Goal: Task Accomplishment & Management: Manage account settings

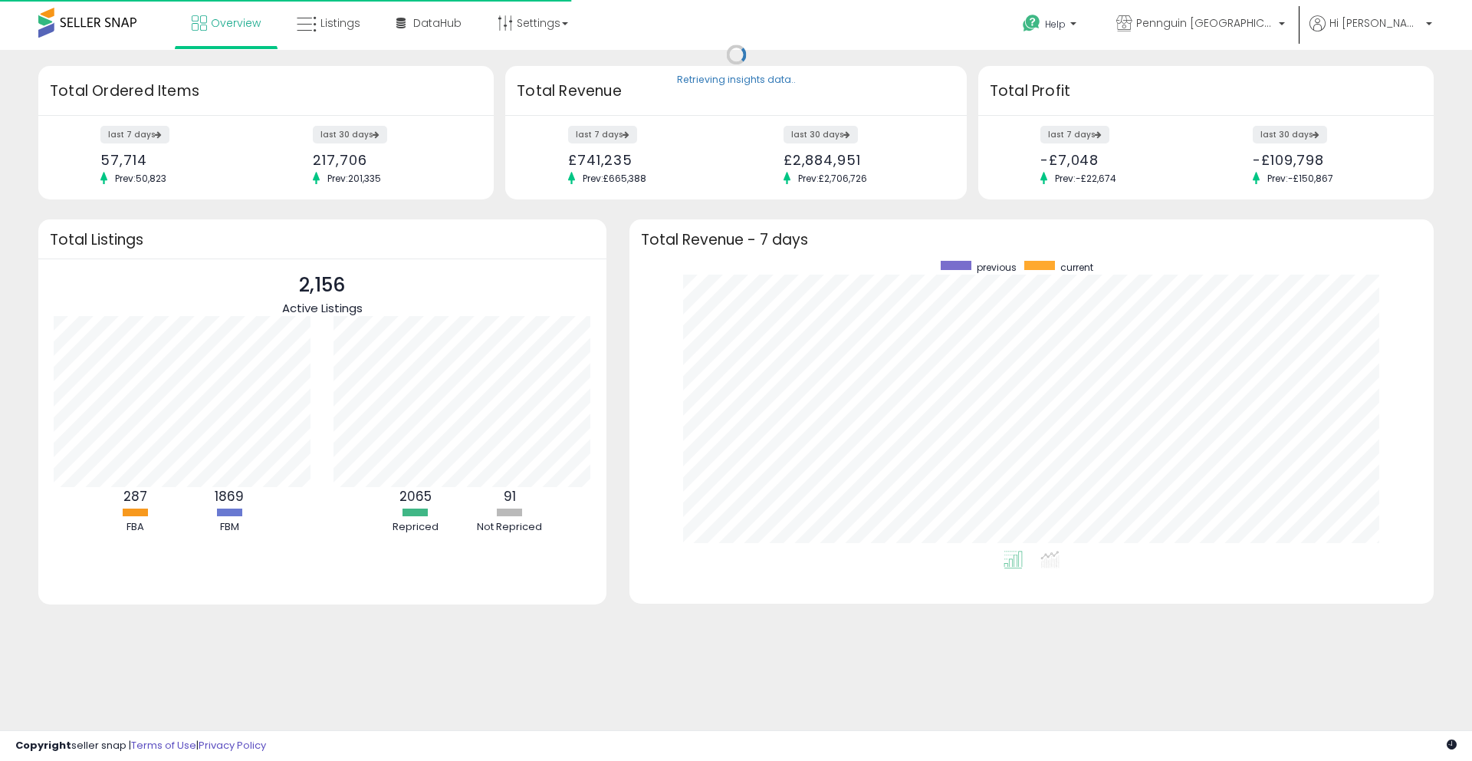
scroll to position [290, 774]
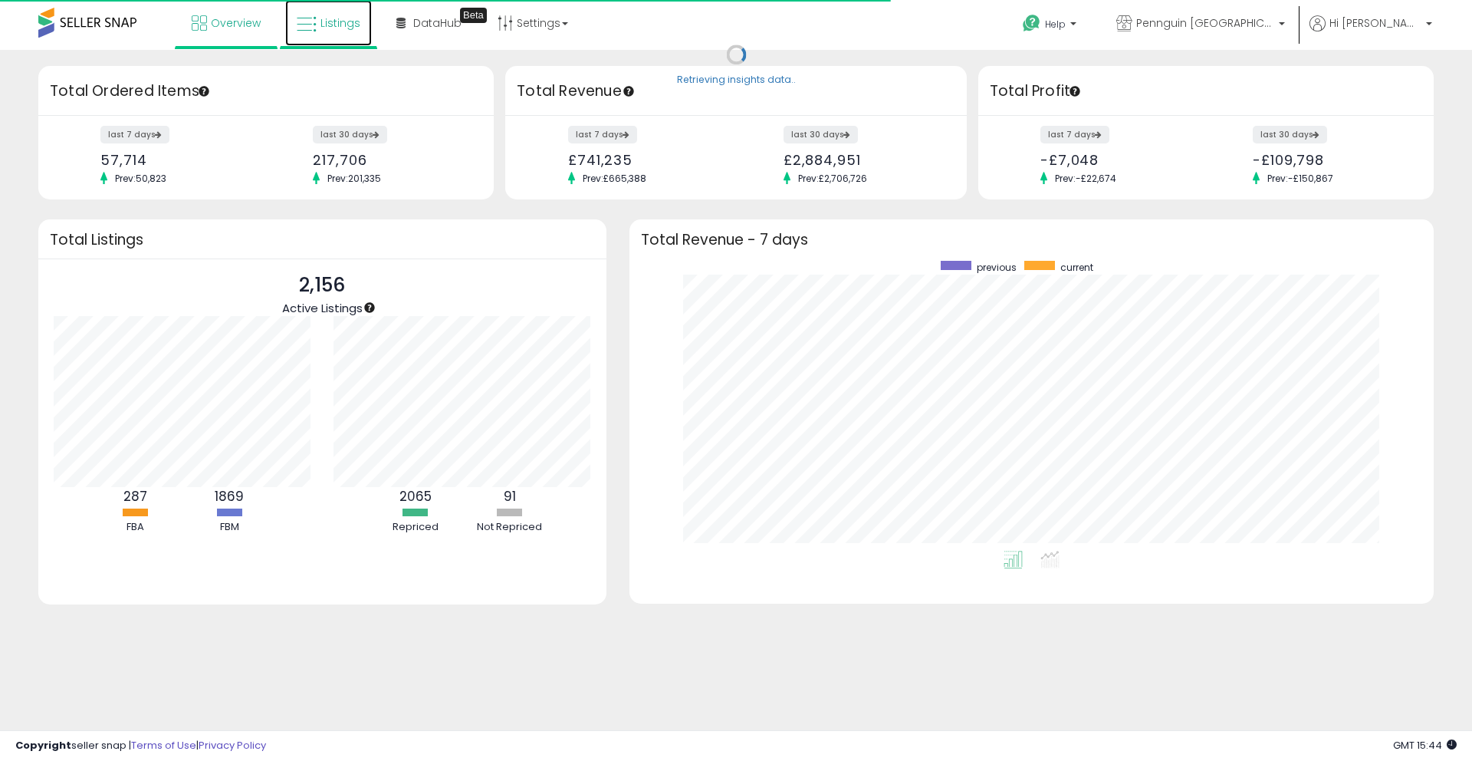
click at [340, 17] on span "Listings" at bounding box center [341, 22] width 40 height 15
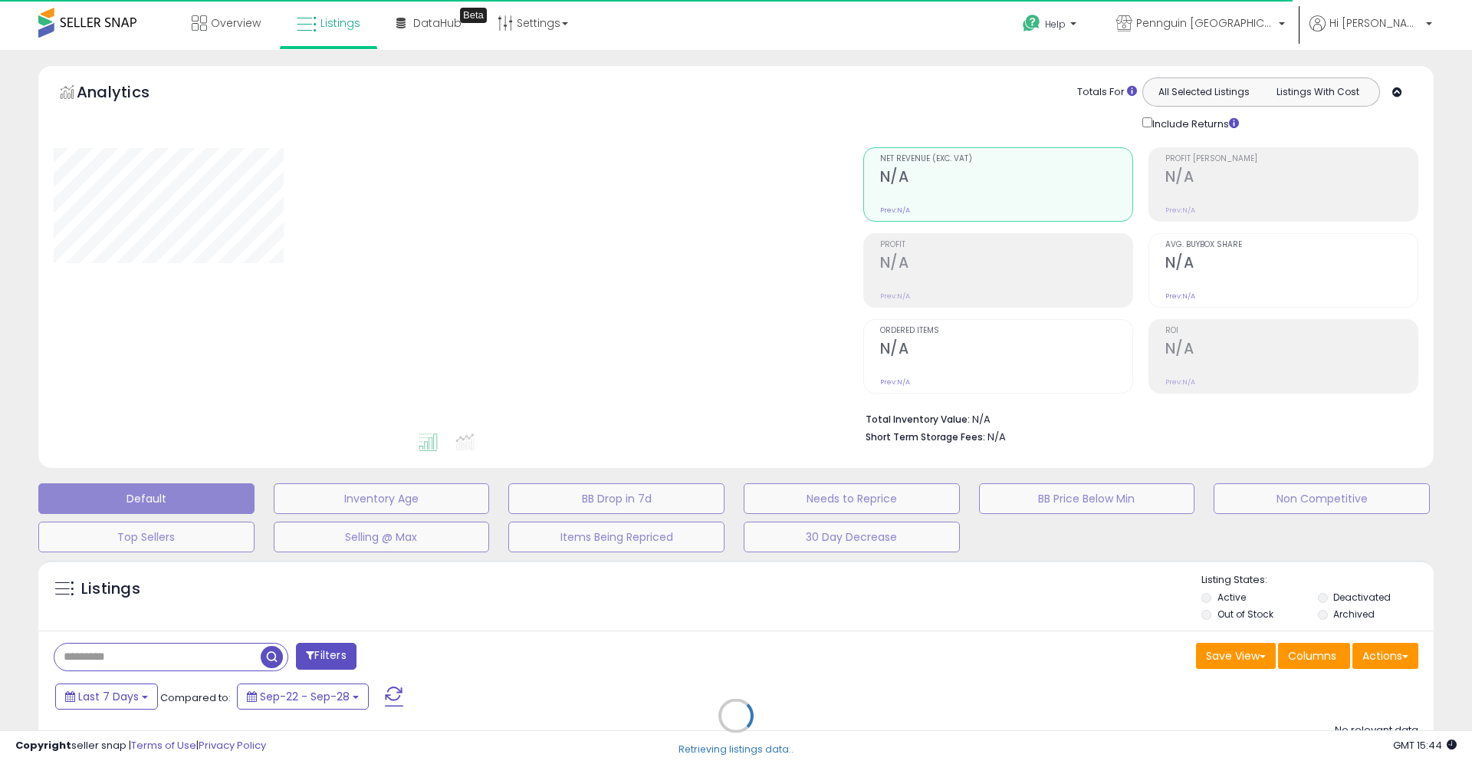
click at [1321, 594] on div "Retrieving listings data.." at bounding box center [736, 727] width 1419 height 350
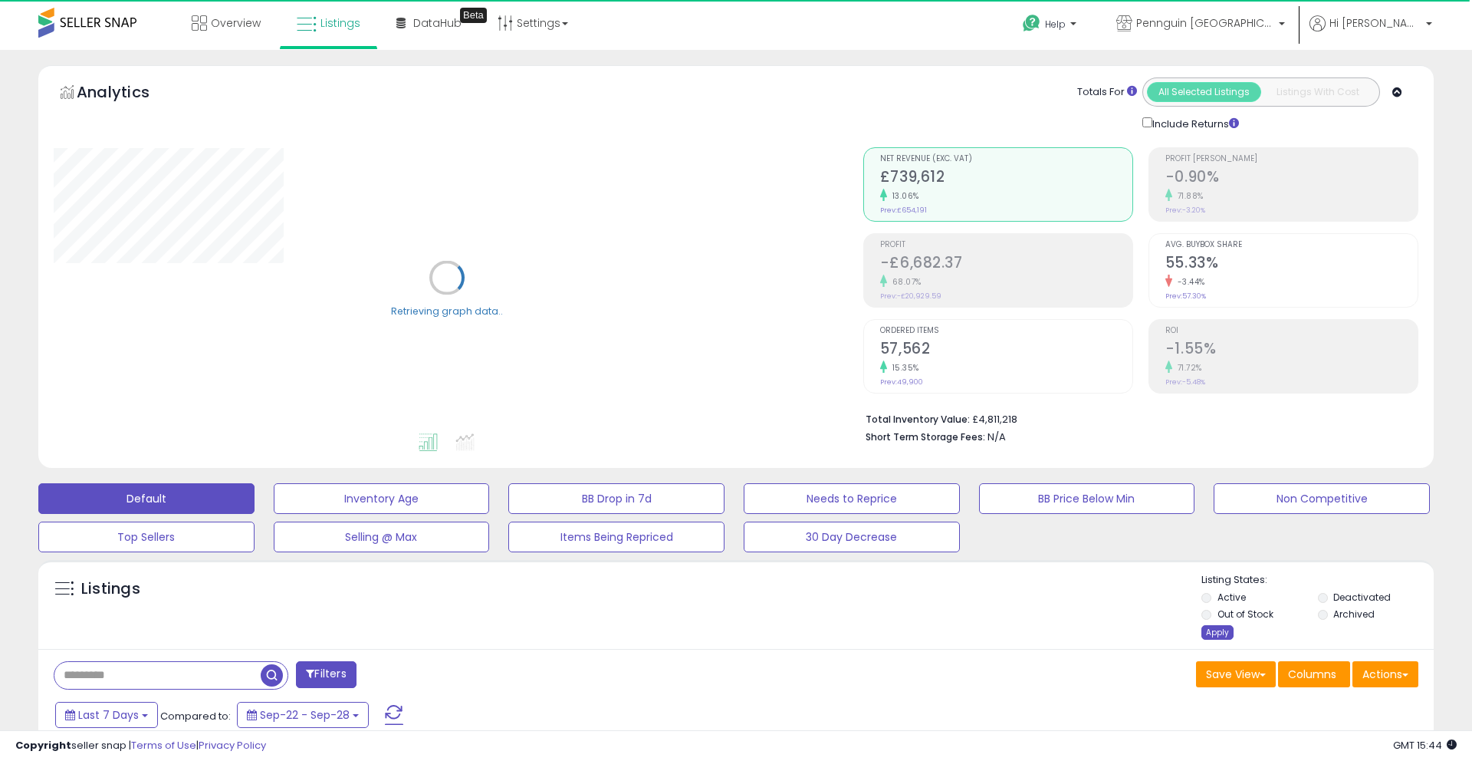
click at [1222, 631] on div "Apply" at bounding box center [1218, 632] width 32 height 15
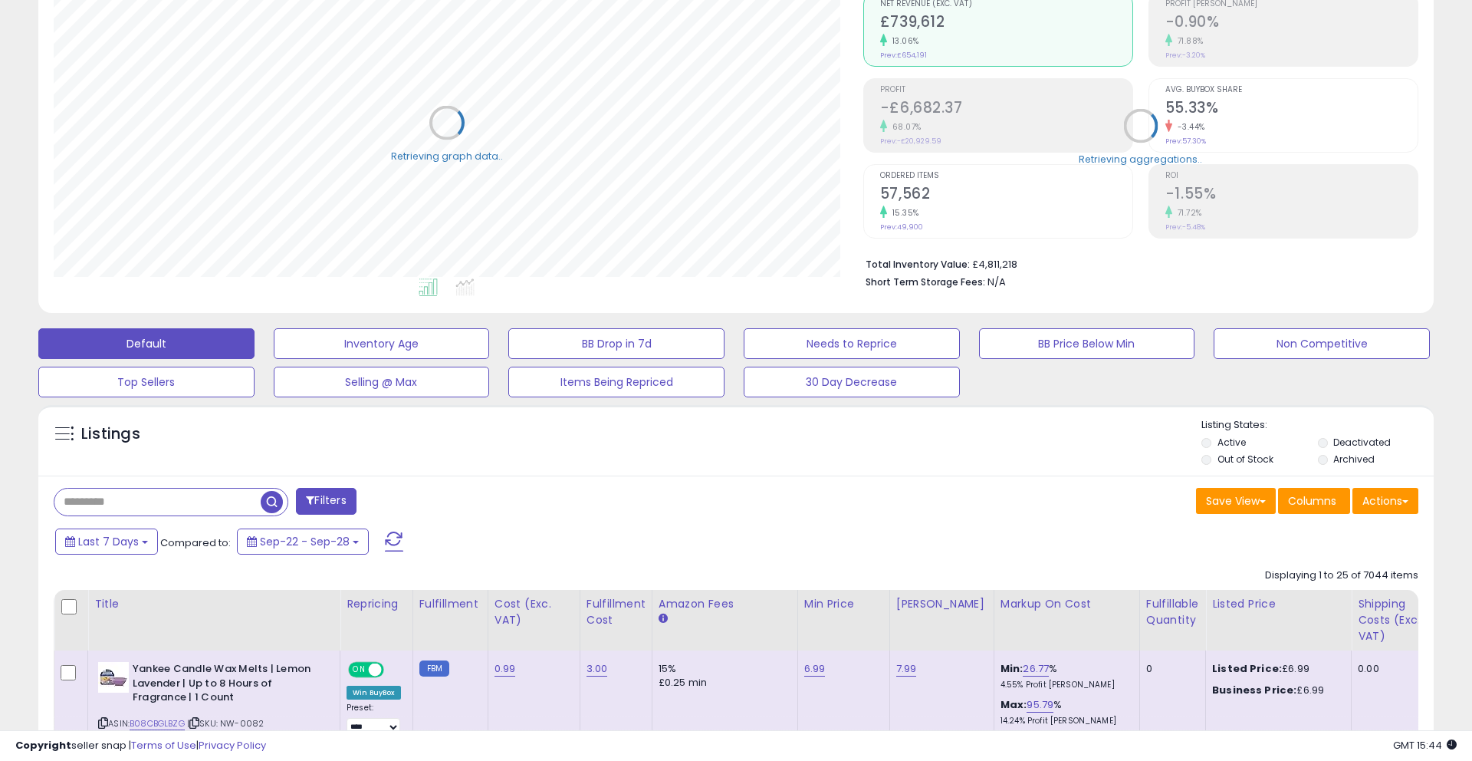
scroll to position [163, 0]
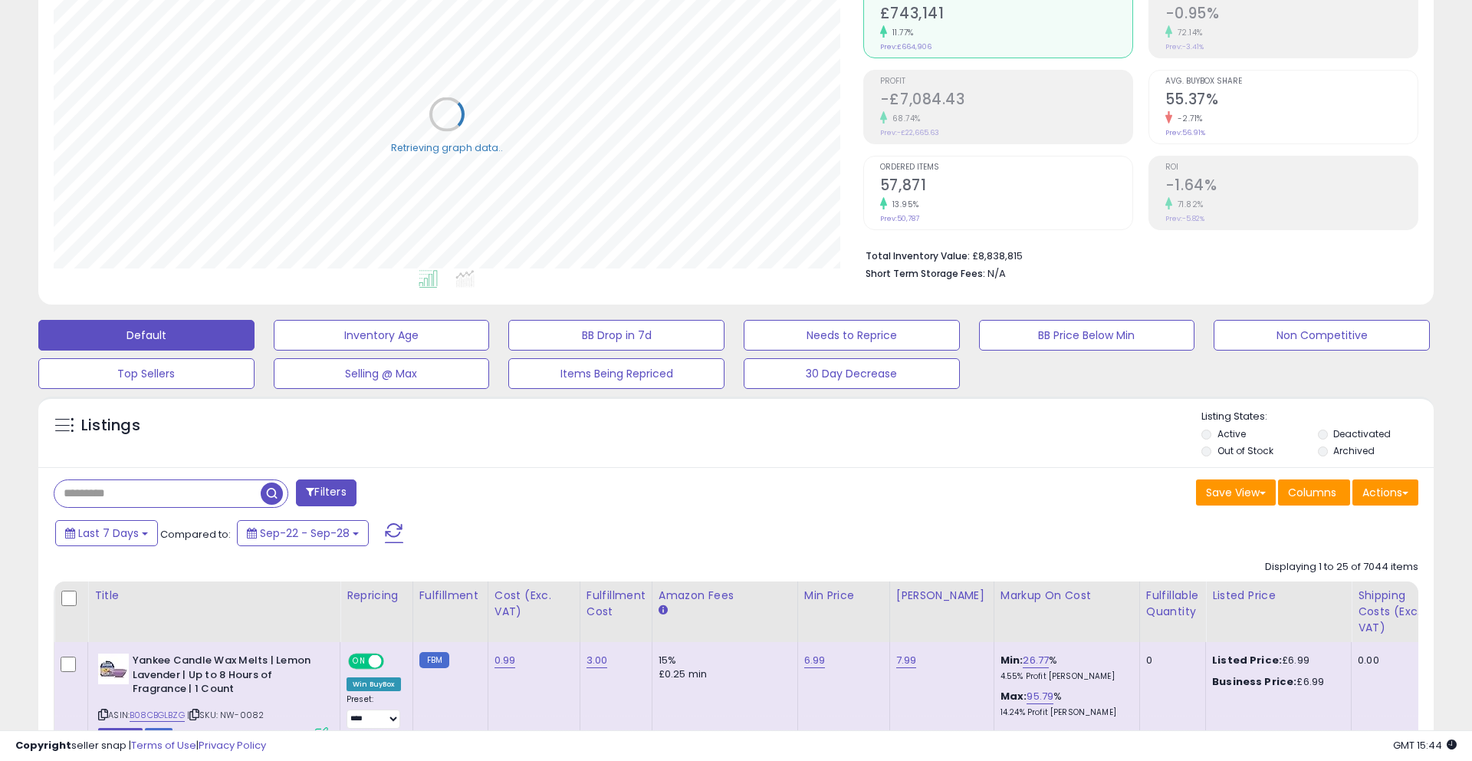
click at [215, 493] on input "text" at bounding box center [157, 493] width 206 height 27
paste input "**********"
type input "**********"
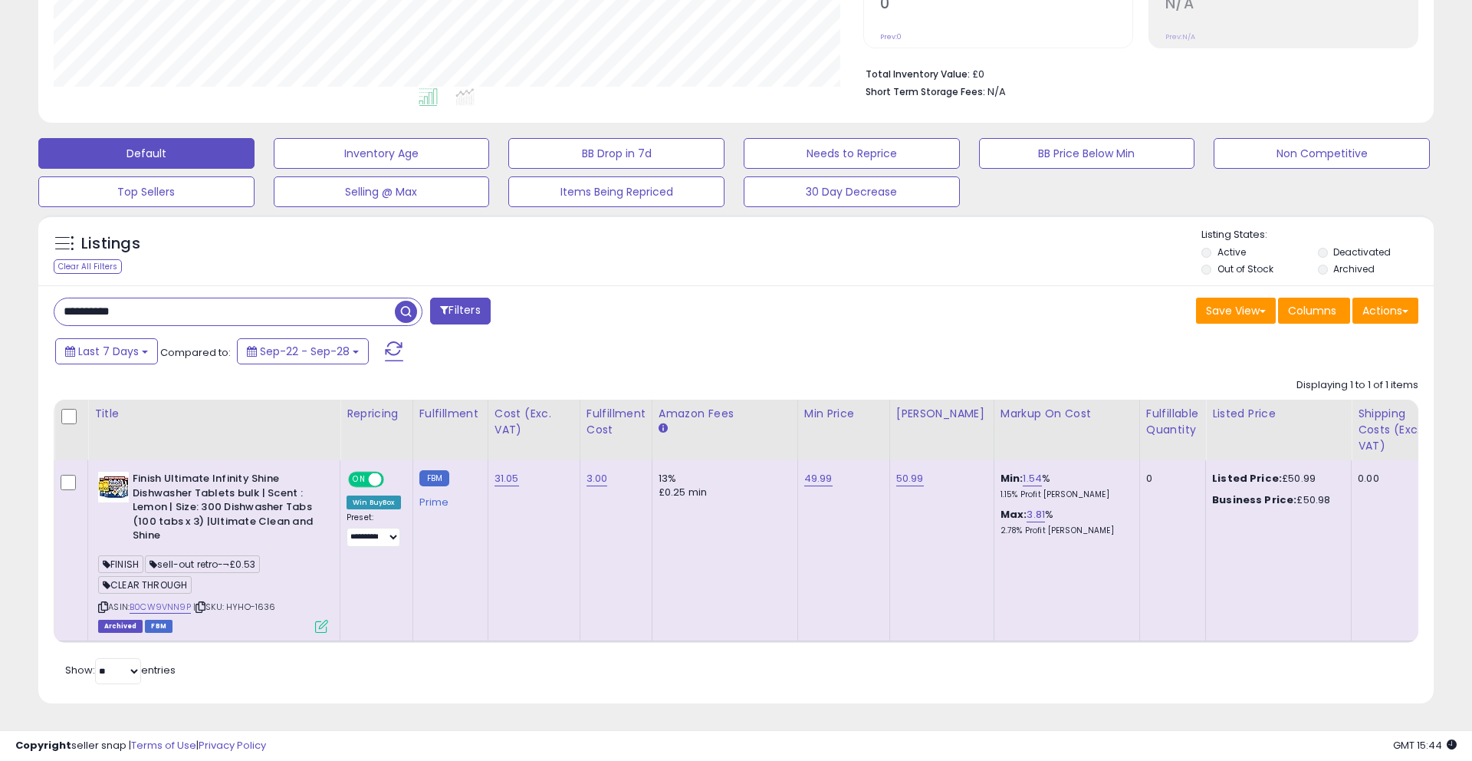
scroll to position [314, 809]
click at [106, 606] on icon at bounding box center [103, 607] width 10 height 8
click at [205, 606] on icon at bounding box center [201, 607] width 10 height 8
click at [322, 627] on icon at bounding box center [321, 626] width 13 height 13
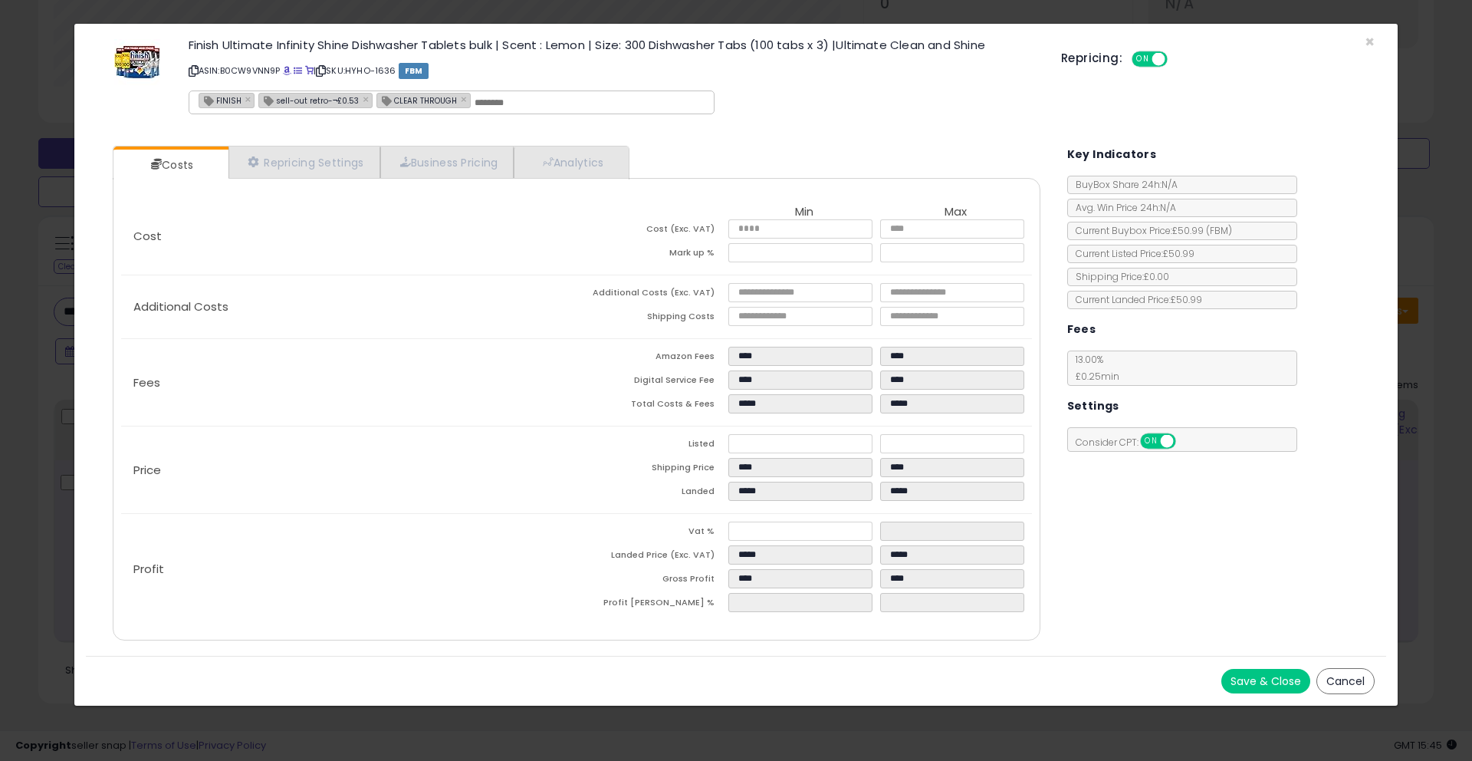
click at [1343, 684] on button "Cancel" at bounding box center [1346, 681] width 58 height 26
